Goal: Task Accomplishment & Management: Complete application form

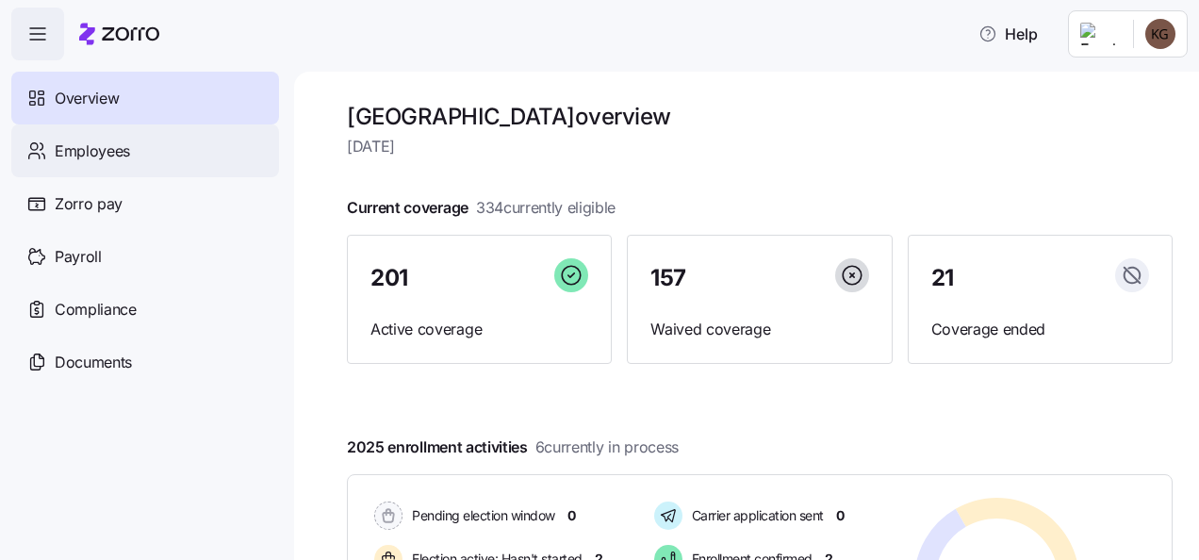
drag, startPoint x: 72, startPoint y: 156, endPoint x: 89, endPoint y: 157, distance: 17.0
click at [72, 156] on span "Employees" at bounding box center [92, 151] width 75 height 24
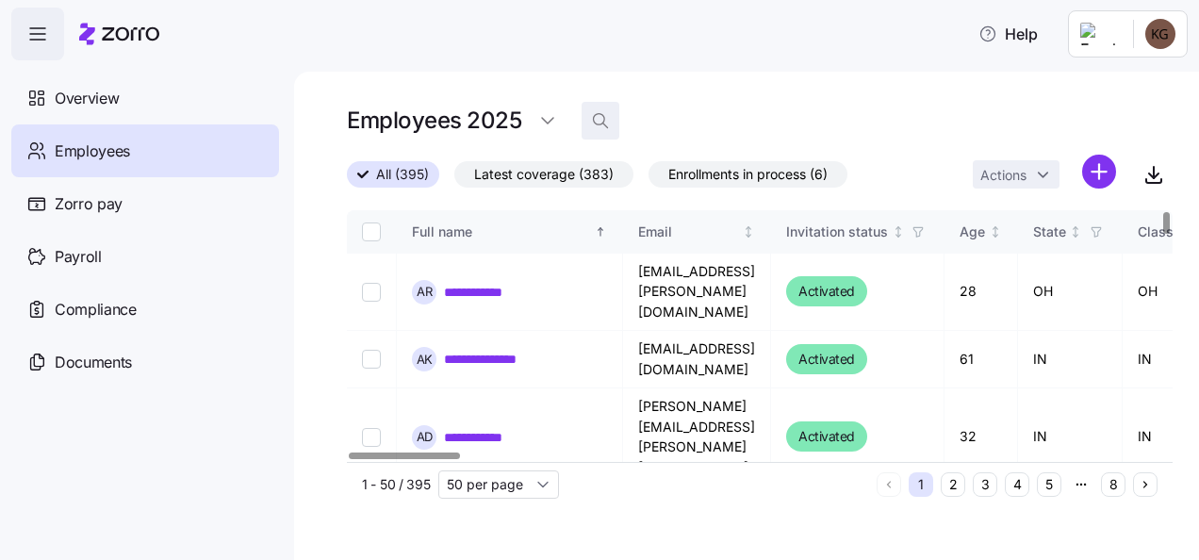
click at [593, 128] on icon "button" at bounding box center [600, 120] width 19 height 19
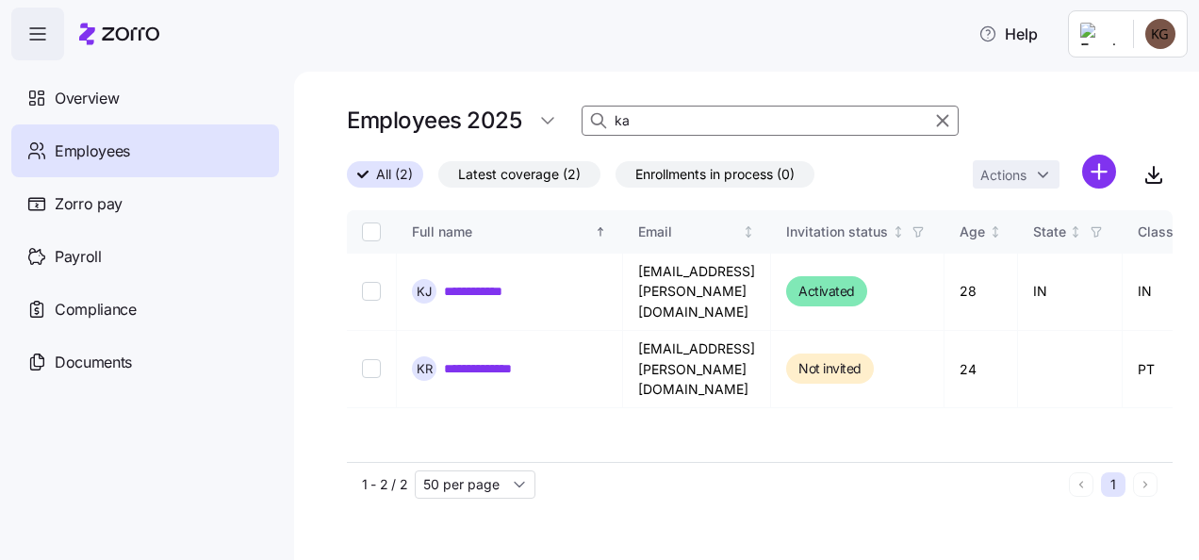
type input "k"
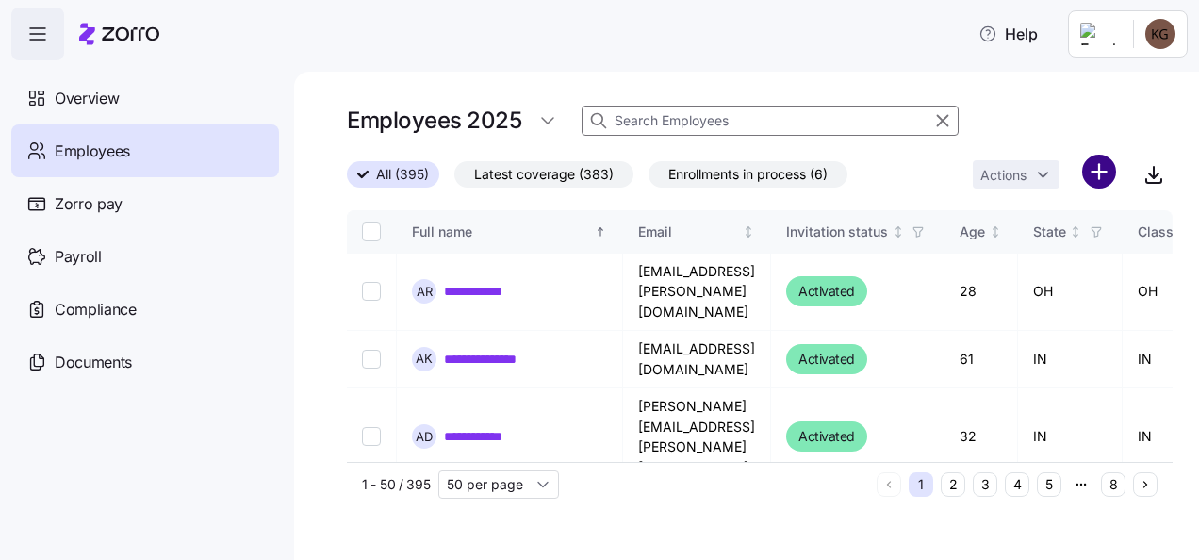
click at [1105, 175] on html "**********" at bounding box center [599, 274] width 1199 height 549
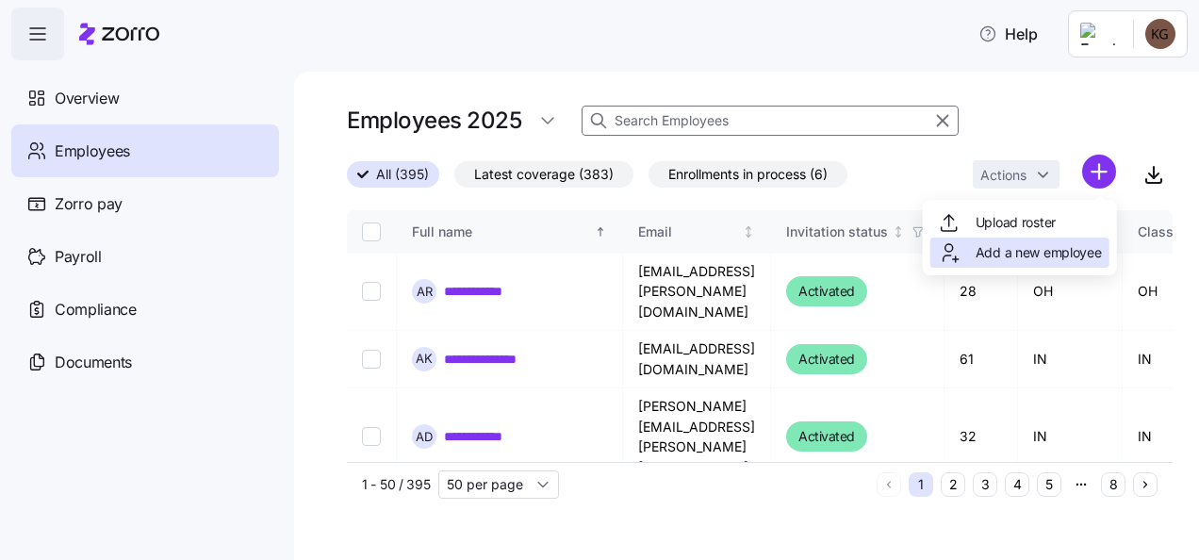
click at [1041, 252] on span "Add a new employee" at bounding box center [1038, 252] width 126 height 19
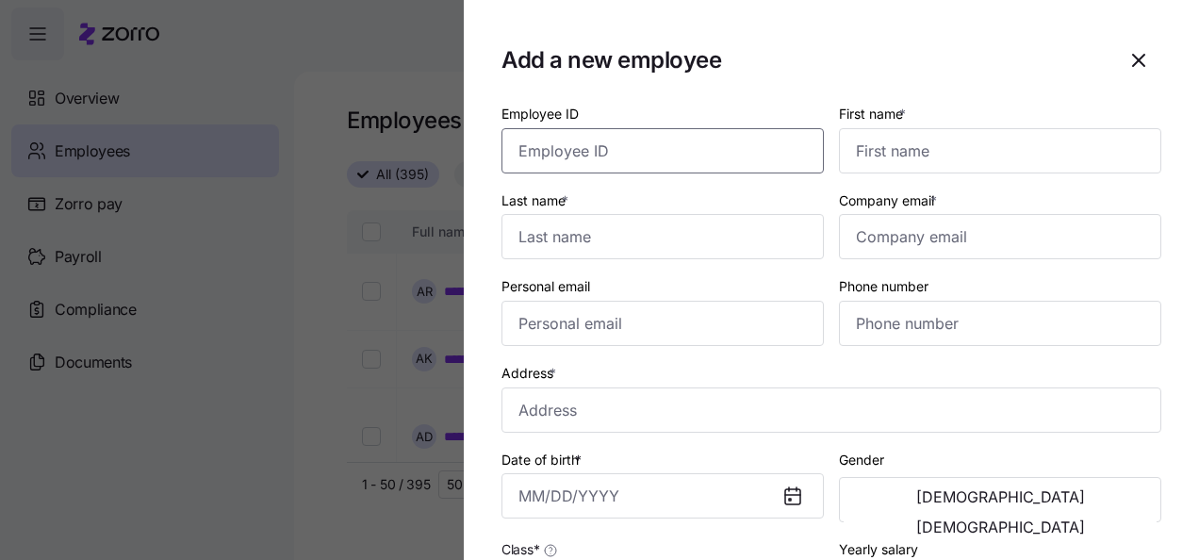
click at [621, 156] on input "Employee ID" at bounding box center [662, 150] width 322 height 45
type input "1993"
type input "Kaylee"
type input "Thomas"
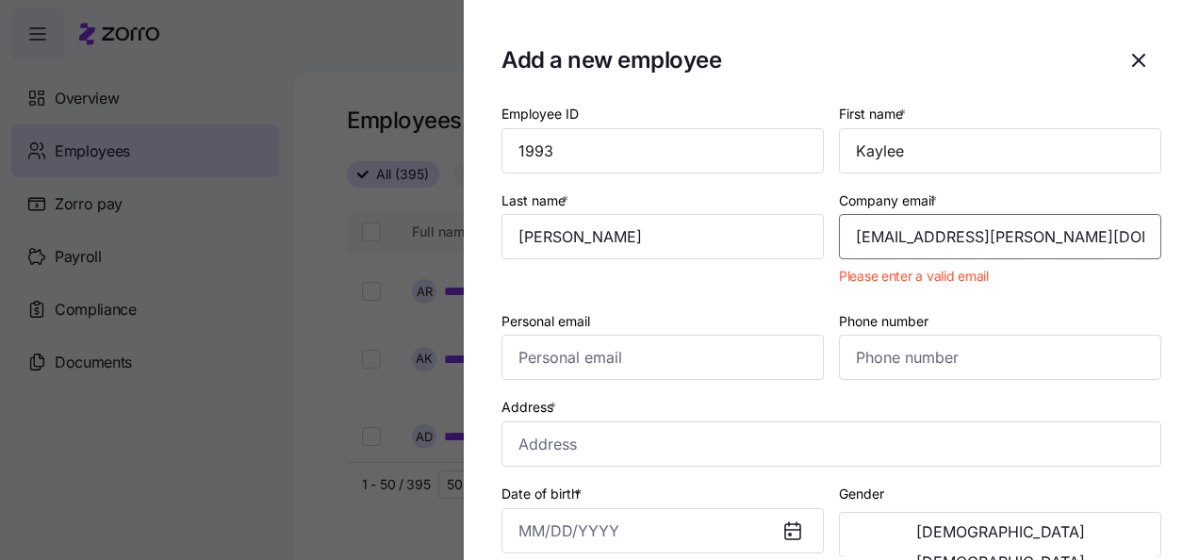
type input "kaylee.thomas@rushmemorial.com"
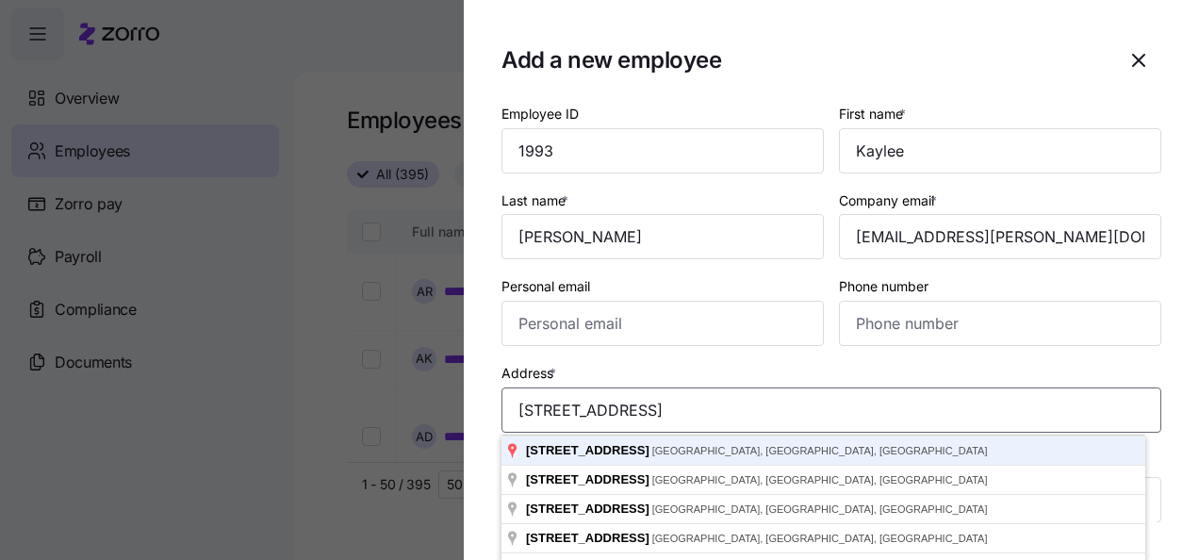
type input "1228 Park Blvd, Rushville, IN 46173, USA"
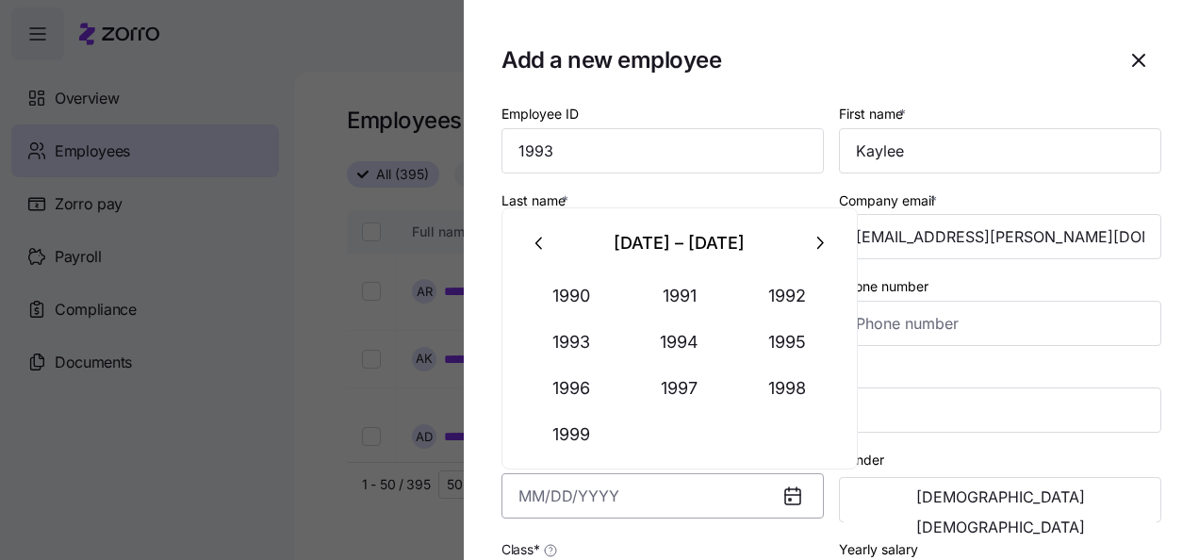
click at [538, 501] on input "Date of birth *" at bounding box center [662, 495] width 322 height 45
type input "January 12, 1996"
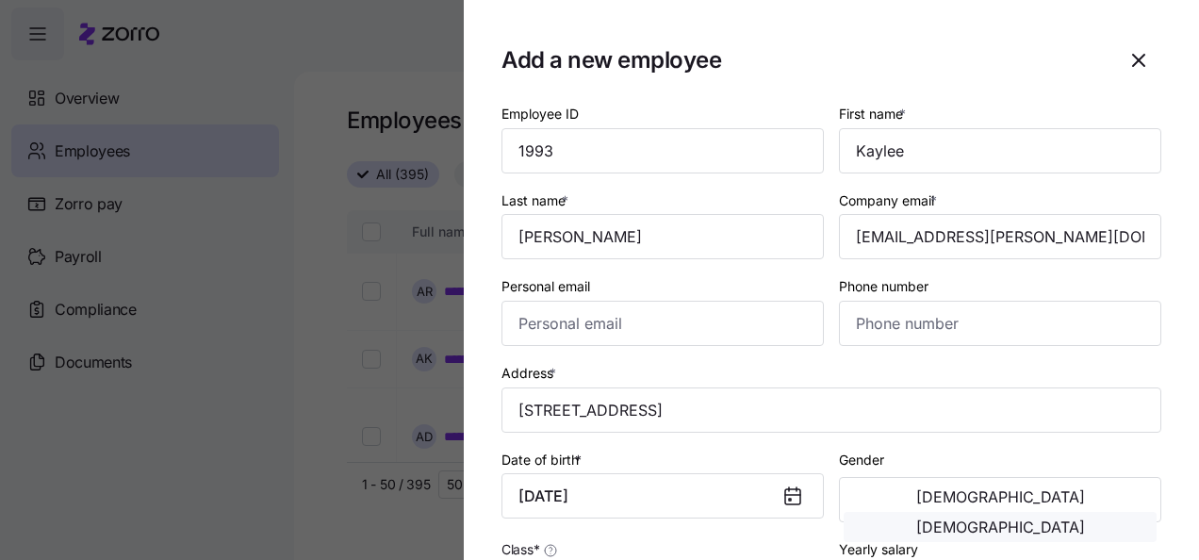
click at [1027, 512] on button "Female" at bounding box center [999, 527] width 313 height 30
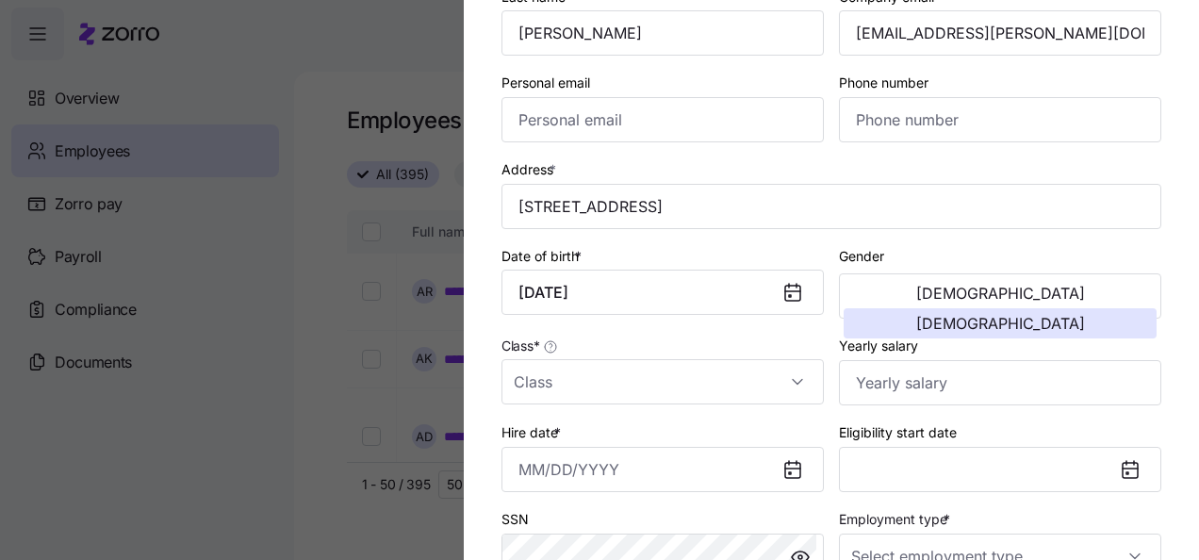
scroll to position [283, 0]
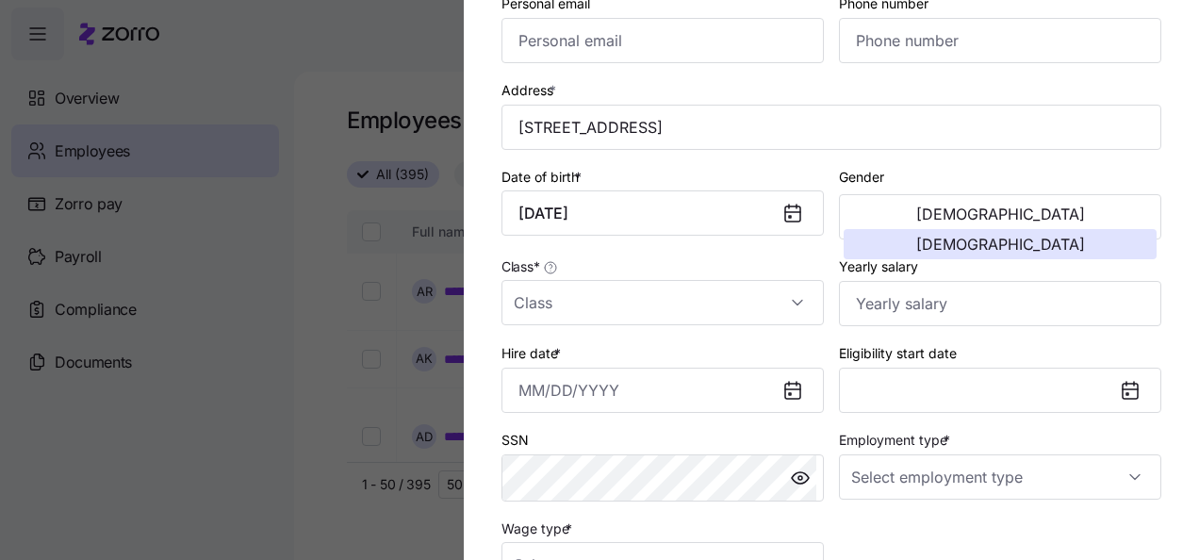
click at [571, 337] on div "Hire date *" at bounding box center [662, 377] width 337 height 87
click at [584, 324] on input "Class *" at bounding box center [662, 302] width 322 height 45
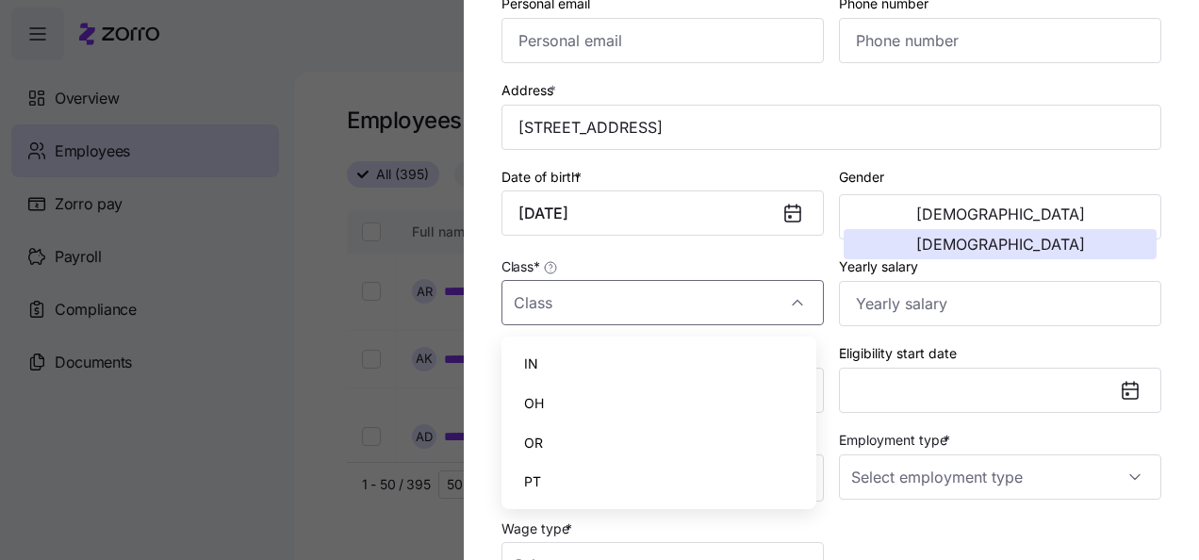
click at [575, 375] on div "IN" at bounding box center [659, 364] width 300 height 40
type input "IN"
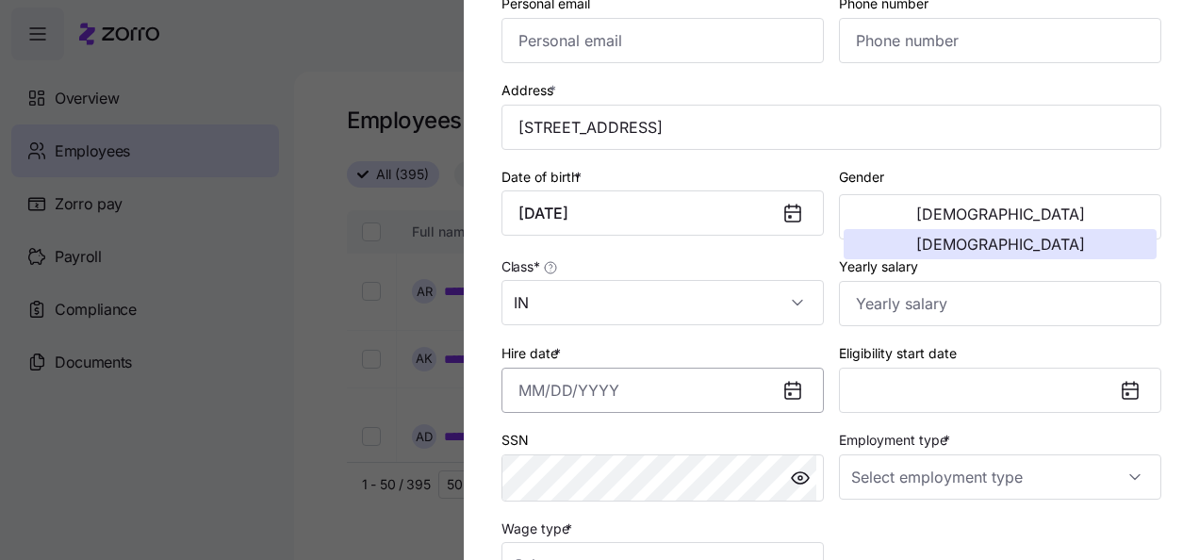
click at [515, 390] on input "Hire date *" at bounding box center [662, 390] width 322 height 45
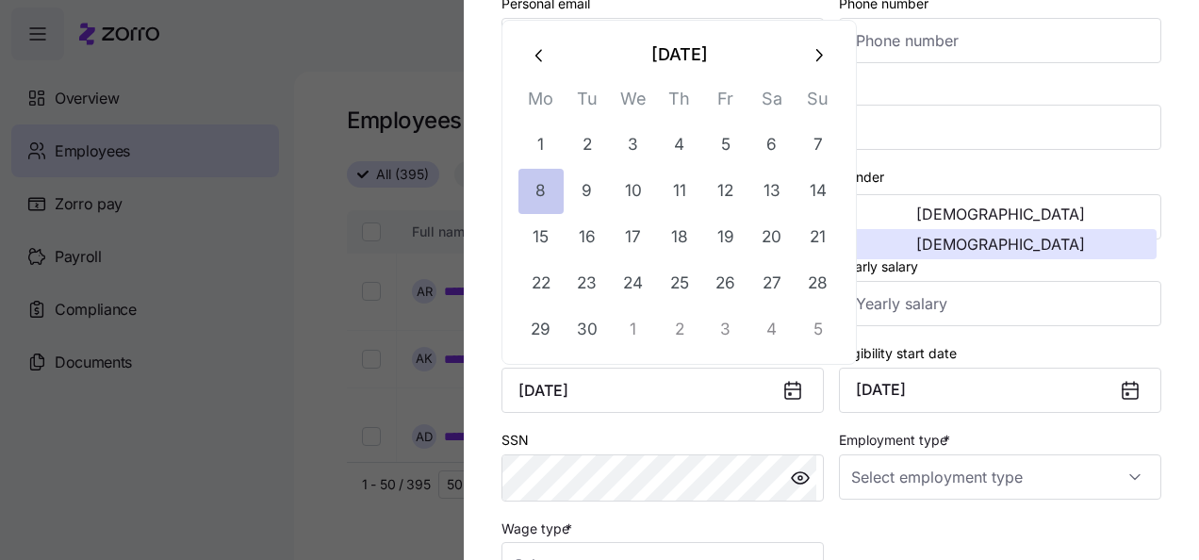
click at [541, 202] on button "8" at bounding box center [540, 191] width 45 height 45
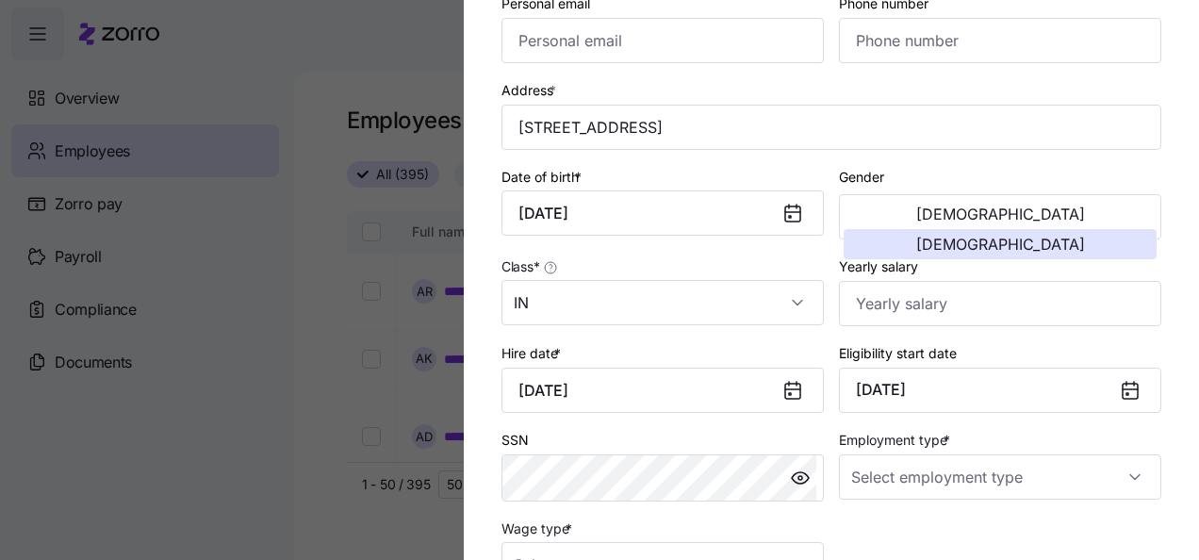
scroll to position [471, 0]
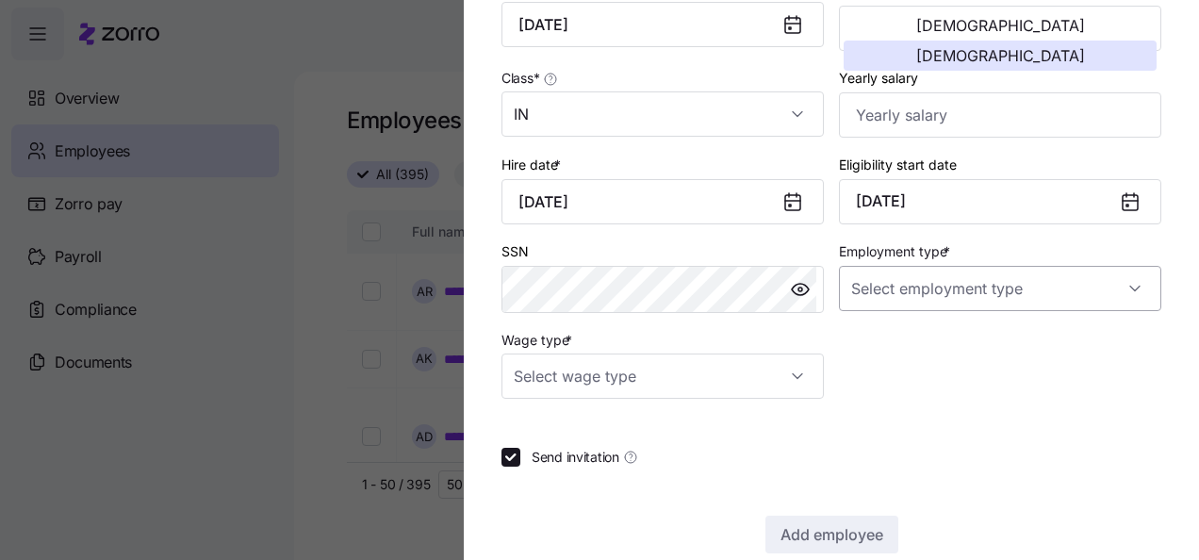
type input "September 8, 2025"
click at [944, 282] on input "Employment type *" at bounding box center [1000, 288] width 322 height 45
click at [919, 351] on div "Full Time" at bounding box center [989, 351] width 300 height 40
type input "Full Time"
click at [708, 374] on input "Wage type *" at bounding box center [662, 375] width 322 height 45
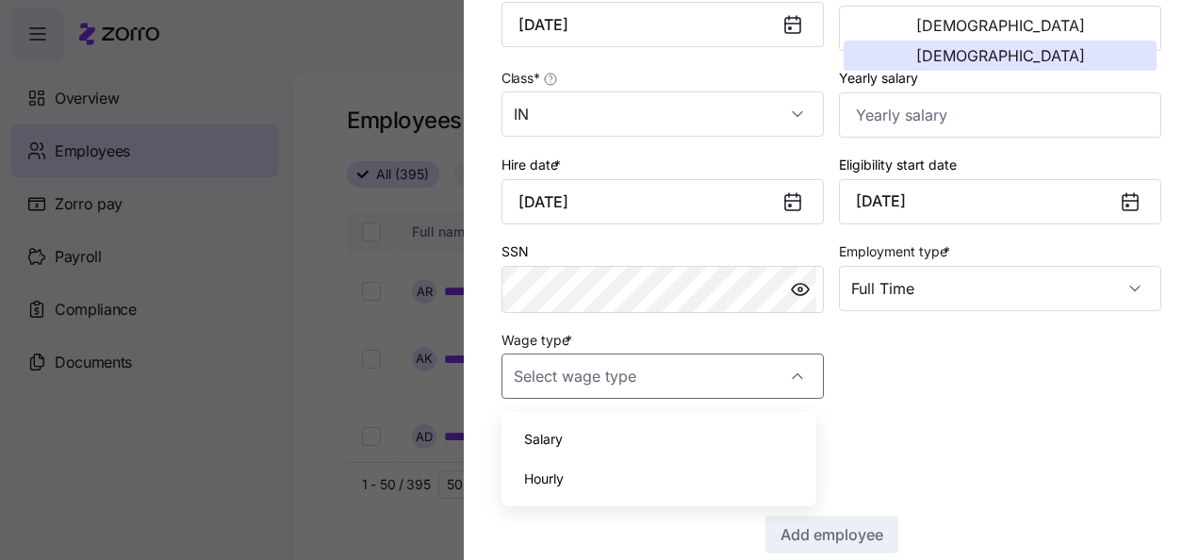
click at [670, 479] on div "Hourly" at bounding box center [659, 479] width 300 height 40
type input "Hourly"
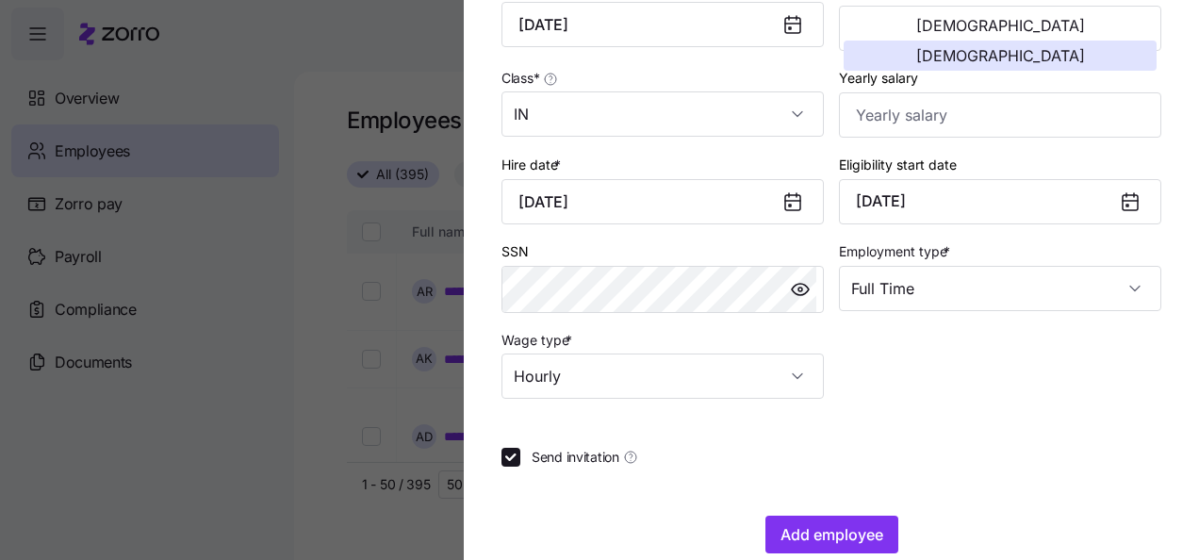
click at [1097, 466] on div "Send invitation" at bounding box center [831, 457] width 660 height 19
click at [790, 543] on span "Add employee" at bounding box center [831, 534] width 103 height 23
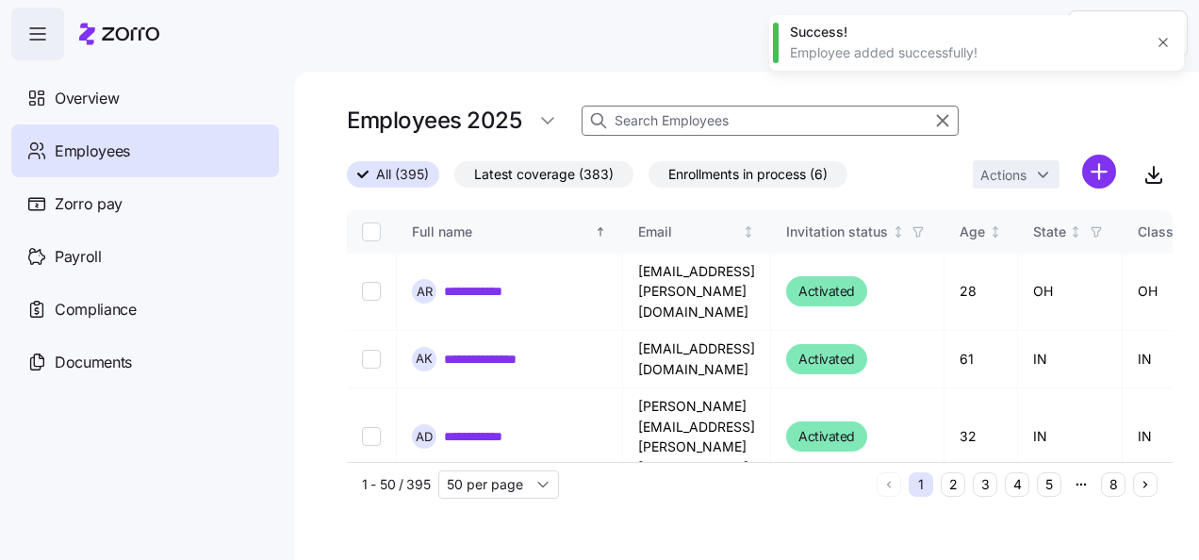
click at [1171, 41] on button "button" at bounding box center [1163, 42] width 26 height 26
click at [1159, 43] on html "**********" at bounding box center [599, 274] width 1199 height 549
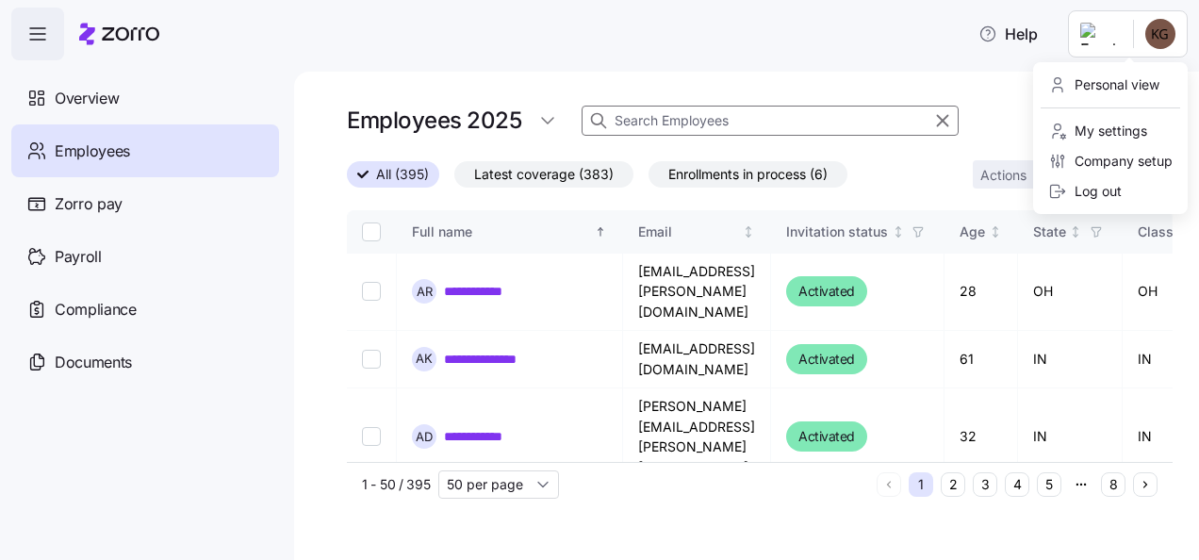
click at [1114, 188] on div "Log out" at bounding box center [1085, 191] width 74 height 21
